Goal: Find specific page/section: Find specific page/section

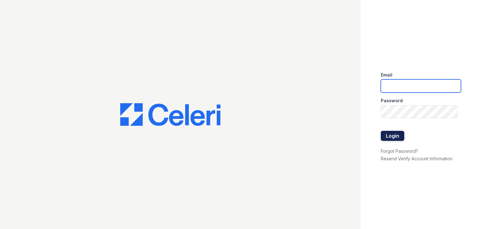
type input "[DOMAIN_NAME][EMAIL_ADDRESS][DOMAIN_NAME]"
click at [389, 139] on button "Login" at bounding box center [392, 136] width 23 height 10
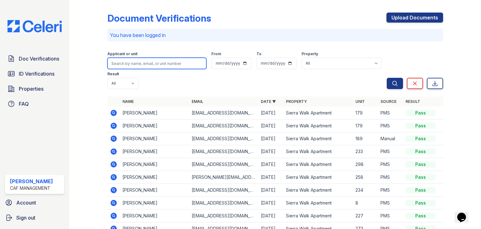
click at [144, 65] on input "search" at bounding box center [156, 63] width 99 height 11
type input "[PERSON_NAME]"
click at [387, 78] on button "Search" at bounding box center [395, 83] width 16 height 11
